Goal: Task Accomplishment & Management: Use online tool/utility

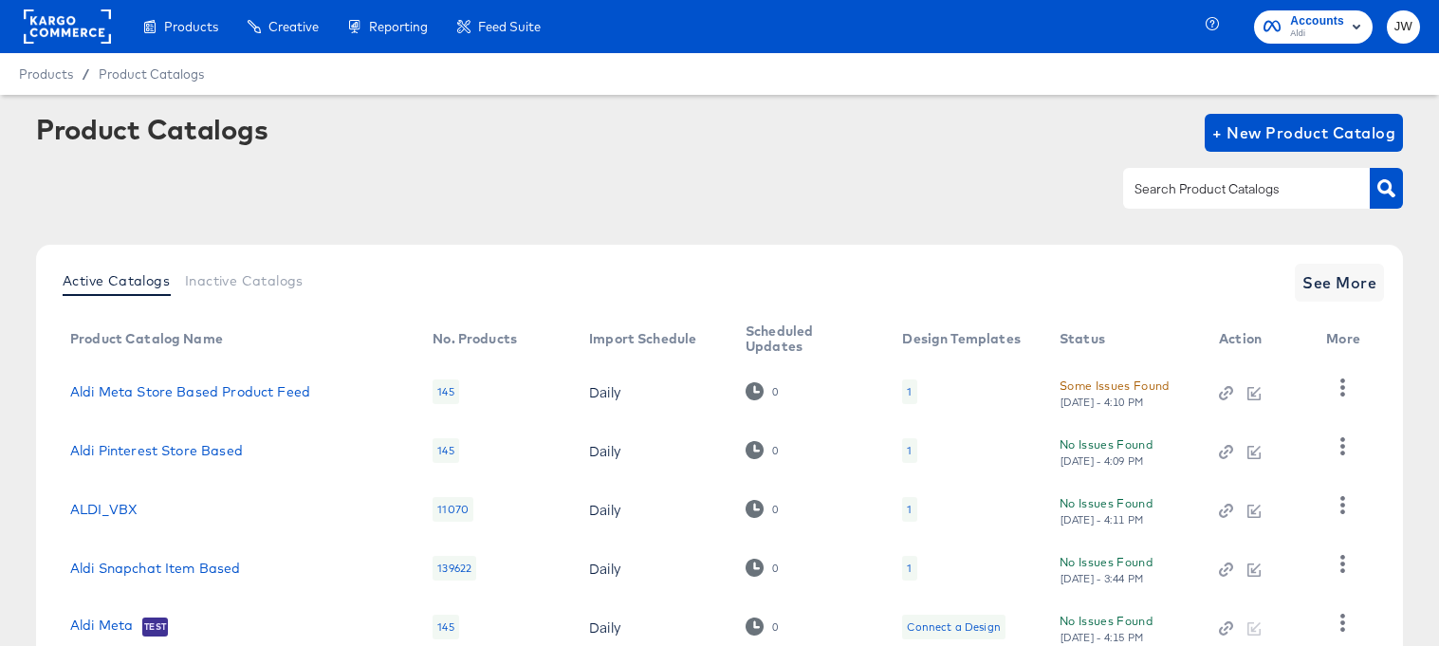
scroll to position [136, 0]
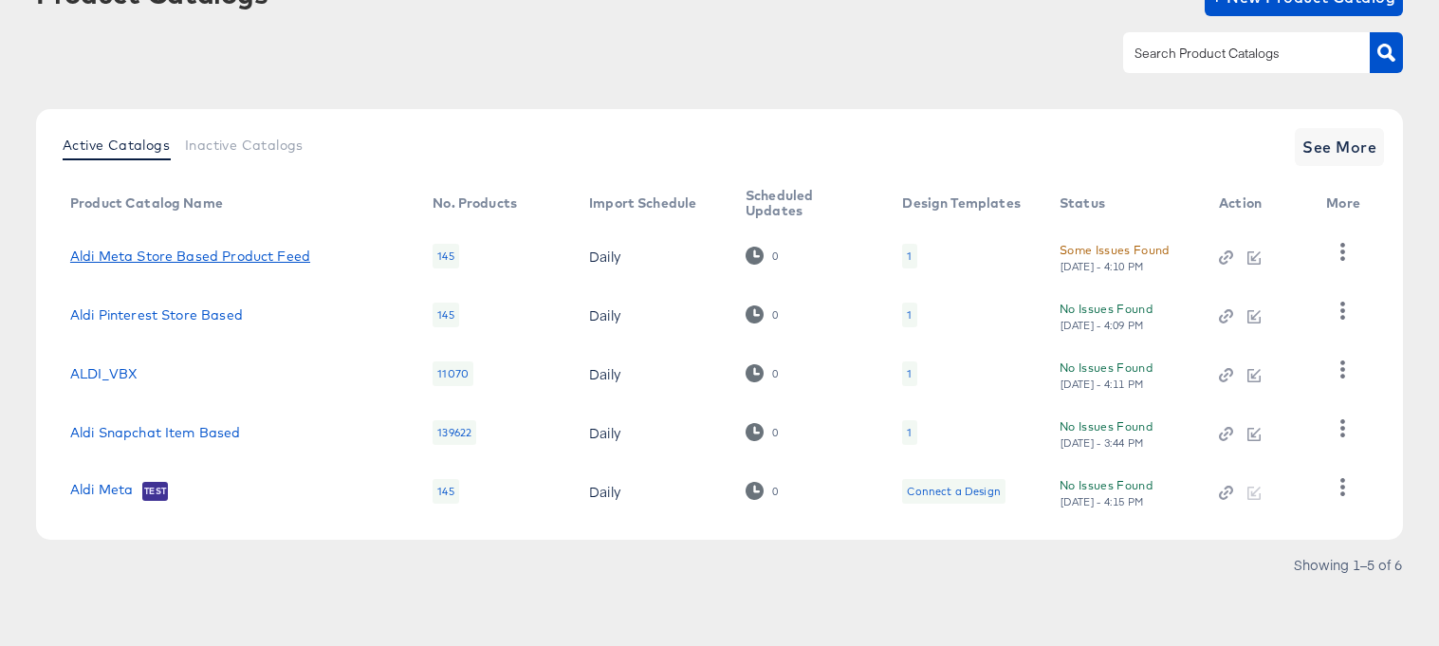
click at [198, 251] on link "Aldi Meta Store Based Product Feed" at bounding box center [190, 256] width 240 height 15
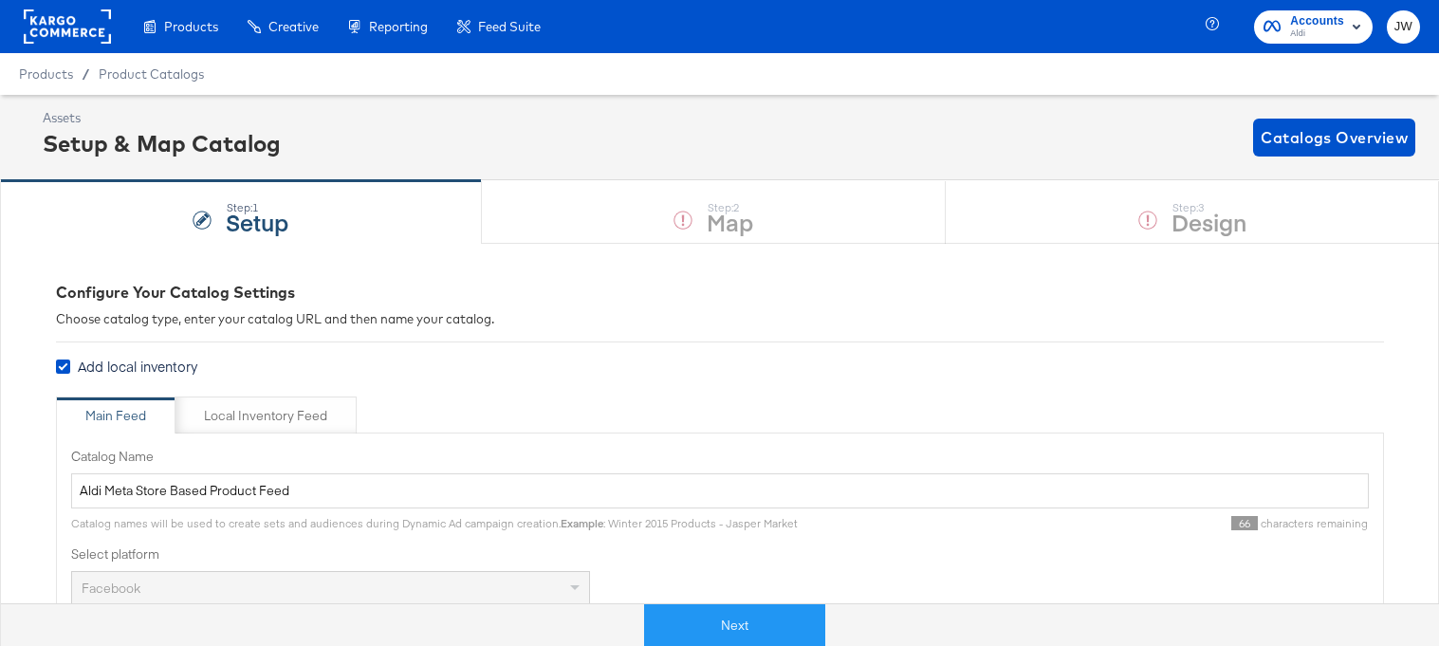
click at [694, 620] on button "Next" at bounding box center [734, 625] width 181 height 43
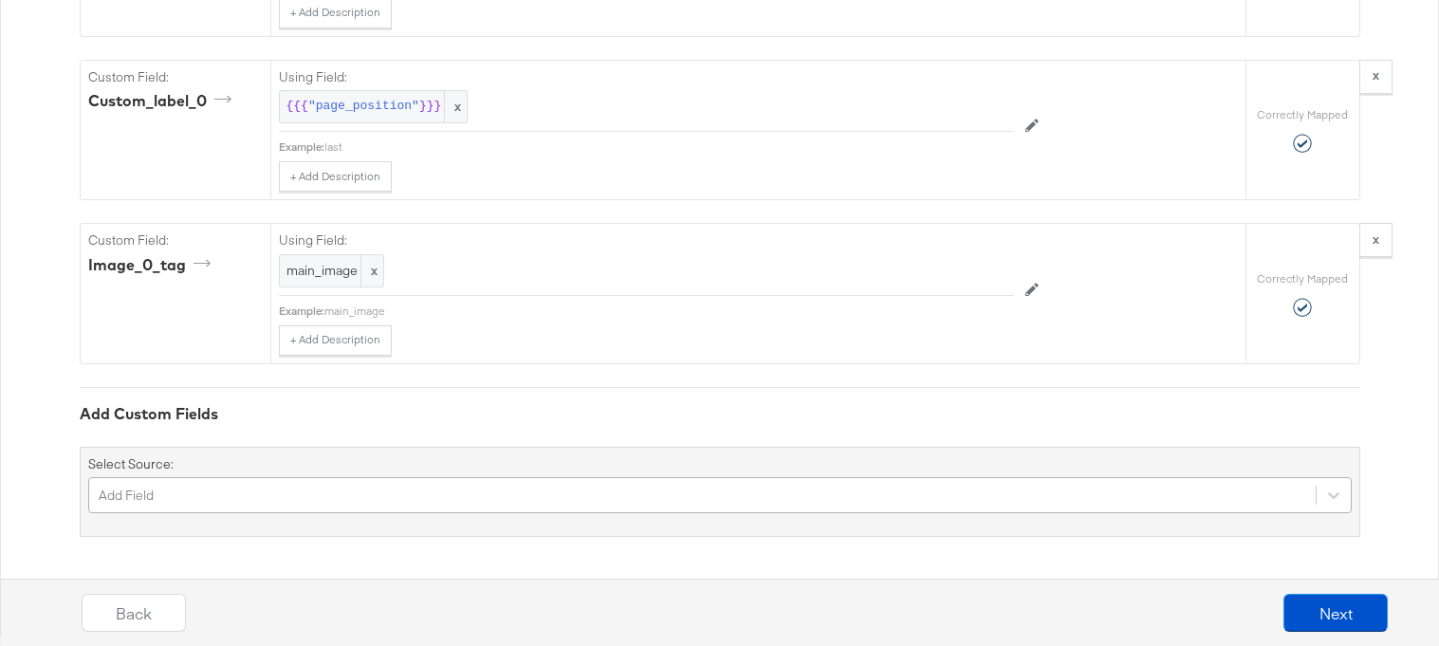
click at [581, 489] on div "Add Field" at bounding box center [719, 495] width 1263 height 36
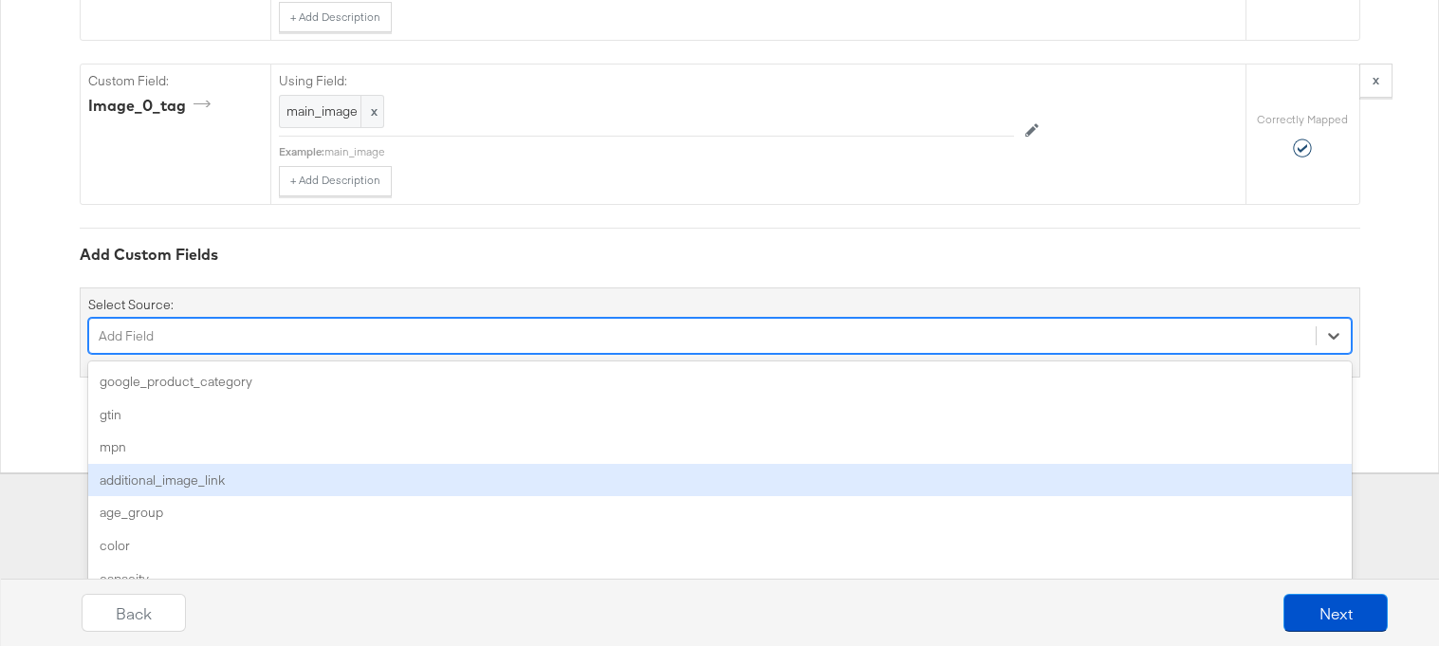
type input "g"
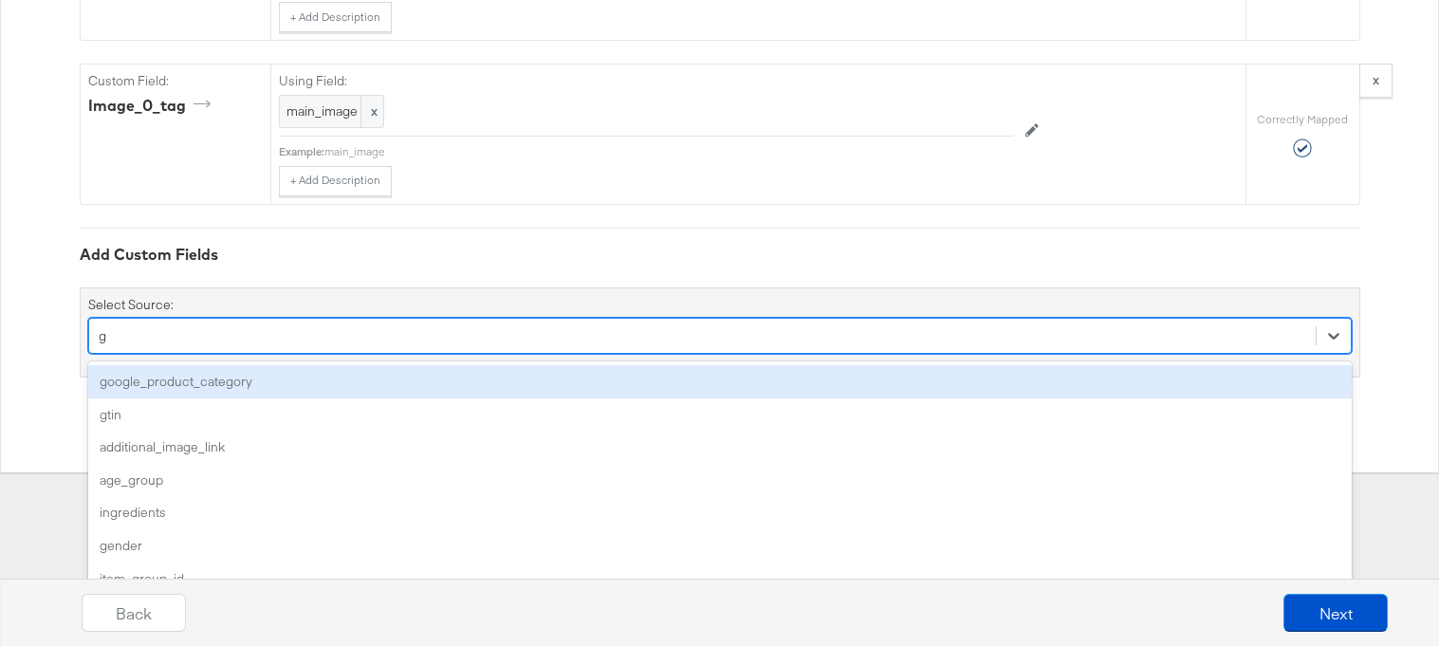
click at [542, 380] on div "google_product_category" at bounding box center [719, 381] width 1263 height 33
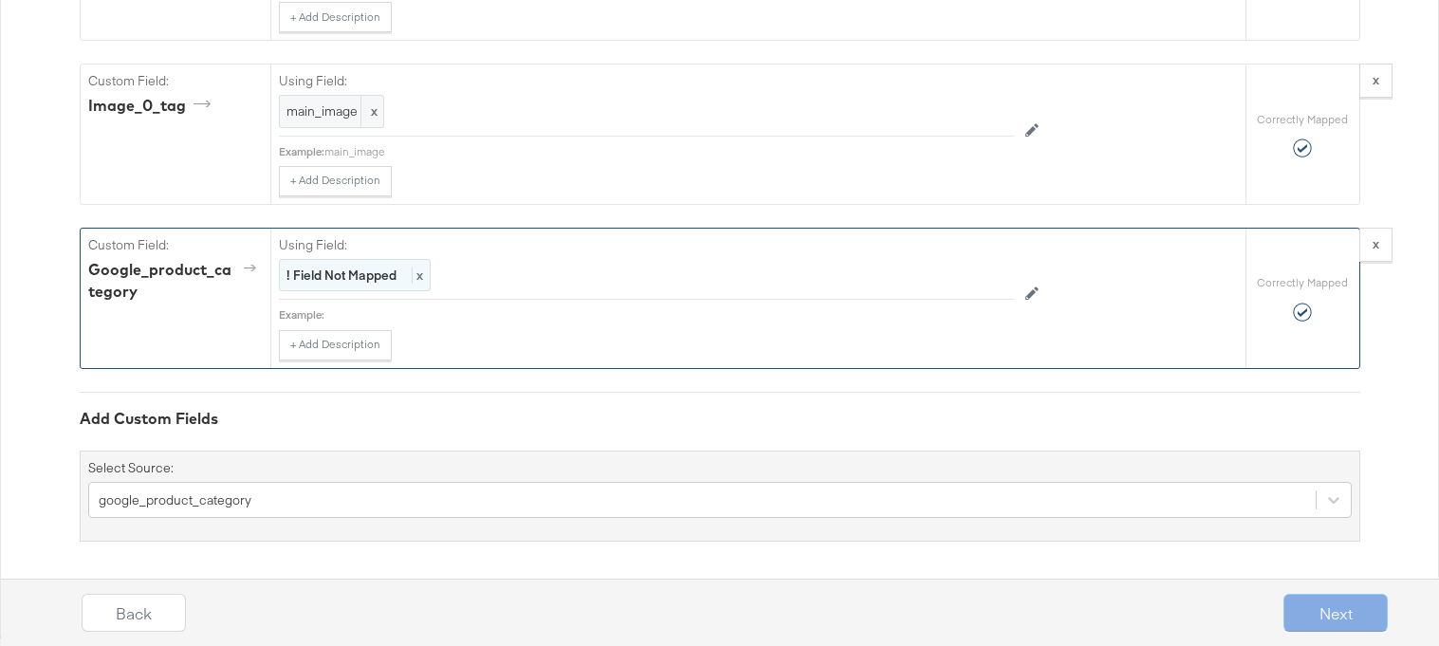
click at [358, 285] on div "! Field Not Mapped x" at bounding box center [355, 275] width 152 height 33
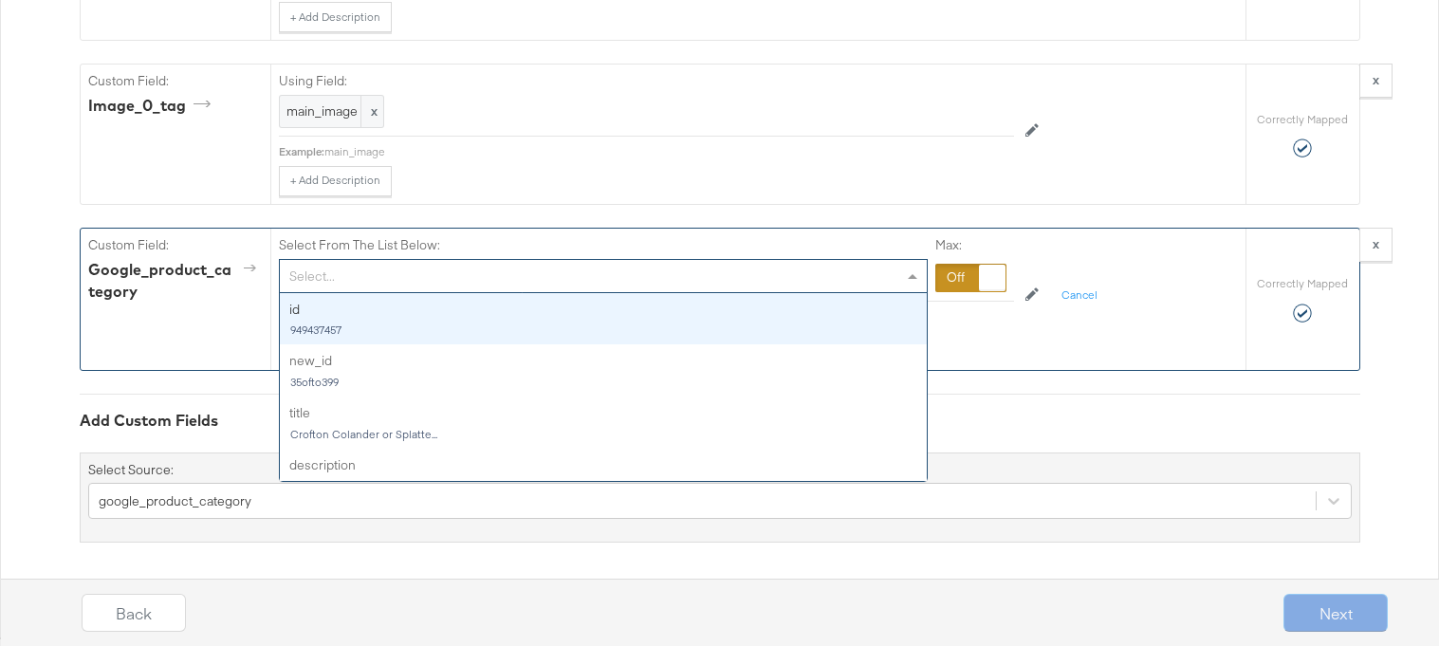
click at [358, 285] on div "Select..." at bounding box center [603, 276] width 647 height 32
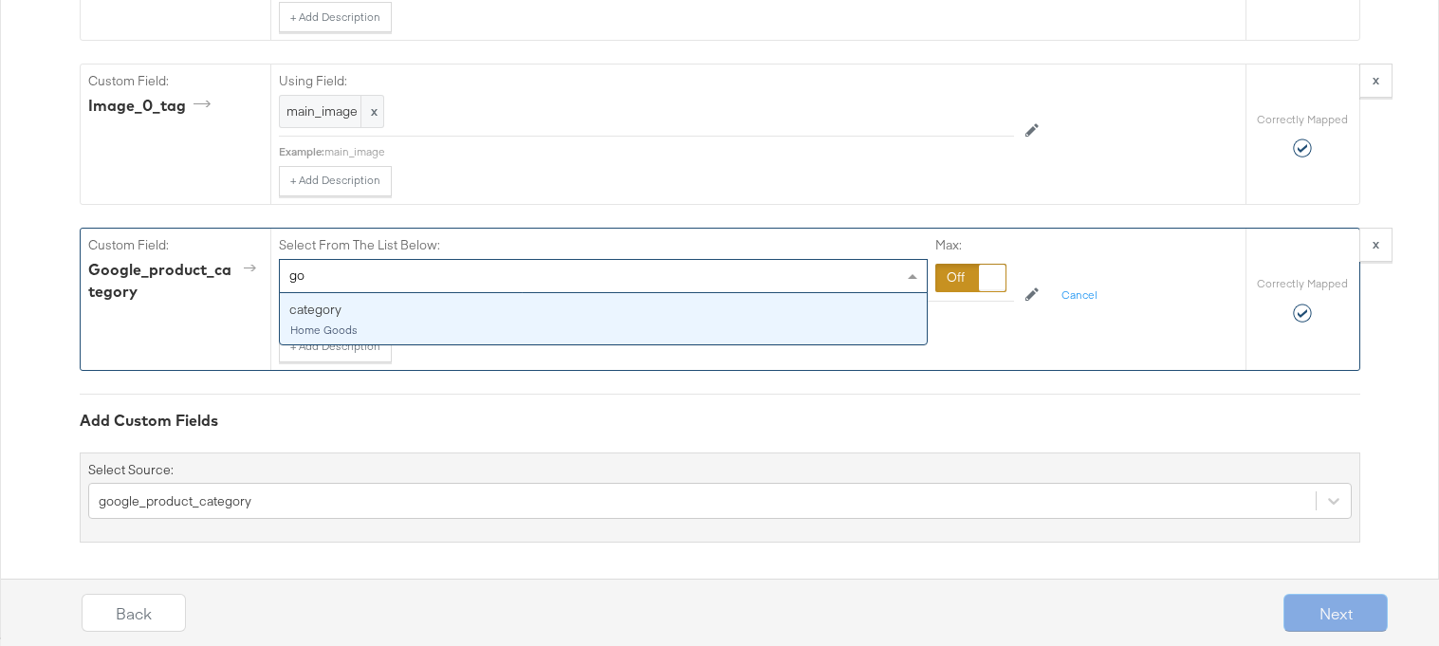
type input "g"
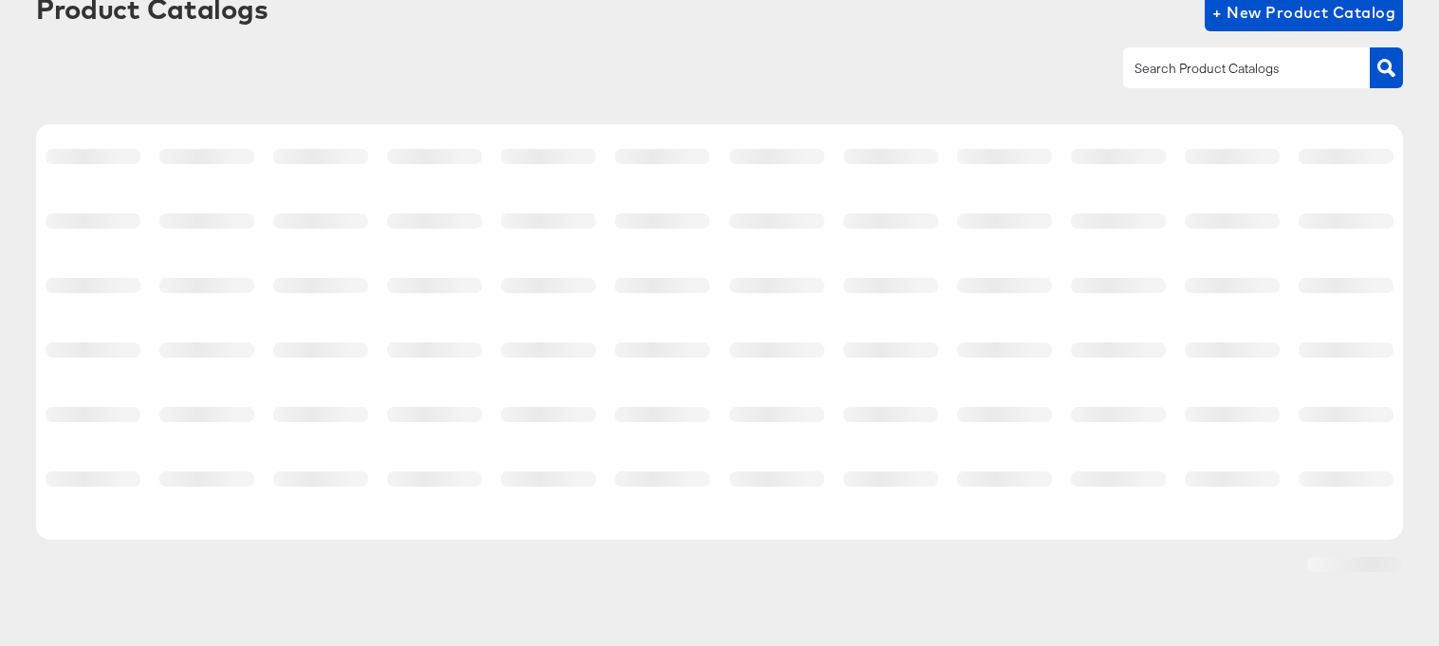
scroll to position [120, 0]
